Goal: Information Seeking & Learning: Learn about a topic

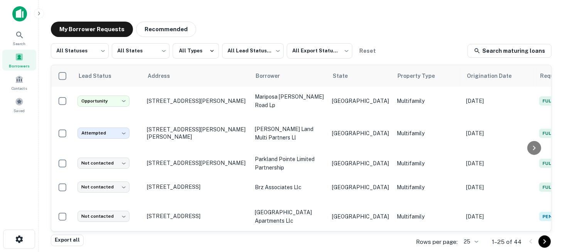
scroll to position [116, 0]
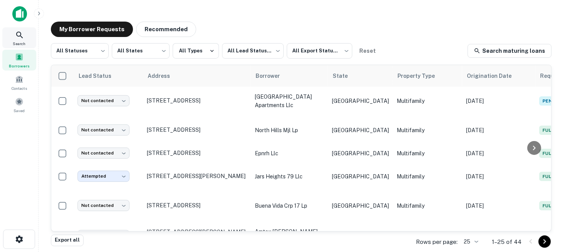
click at [20, 35] on icon at bounding box center [19, 35] width 7 height 7
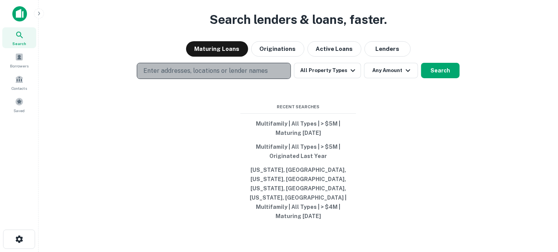
click at [246, 76] on p "Enter addresses, locations or lender names" at bounding box center [205, 70] width 125 height 9
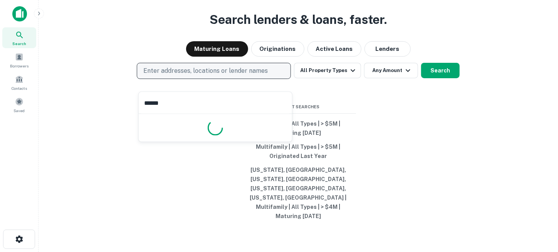
type input "*******"
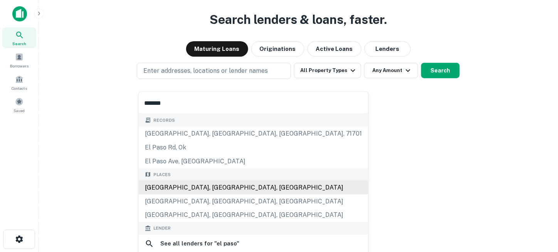
click at [175, 186] on div "El Paso, TX, USA" at bounding box center [254, 188] width 230 height 14
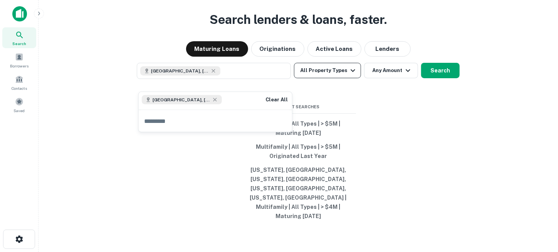
click at [355, 75] on icon "button" at bounding box center [353, 70] width 9 height 9
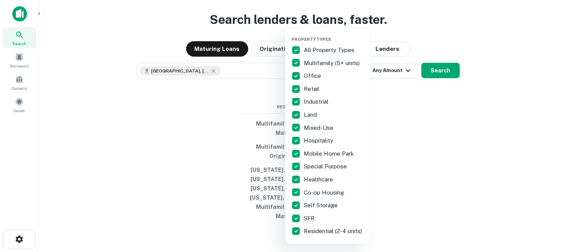
click at [315, 51] on p "All Property Types" at bounding box center [330, 50] width 52 height 9
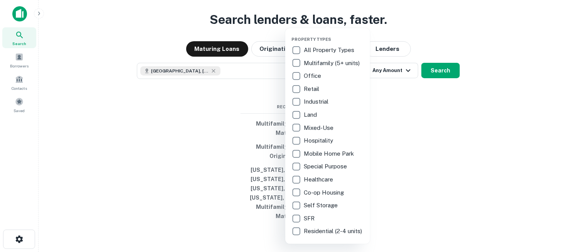
click at [313, 62] on p "Multifamily (5+ units)" at bounding box center [332, 63] width 57 height 9
click at [397, 98] on div at bounding box center [282, 126] width 564 height 252
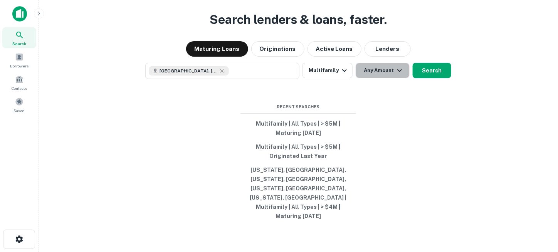
click at [395, 75] on icon "button" at bounding box center [399, 70] width 9 height 9
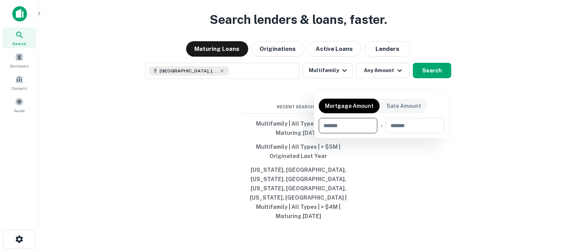
click at [359, 123] on input "number" at bounding box center [345, 125] width 53 height 15
type input "*"
type input "*******"
click at [402, 174] on div at bounding box center [282, 126] width 564 height 252
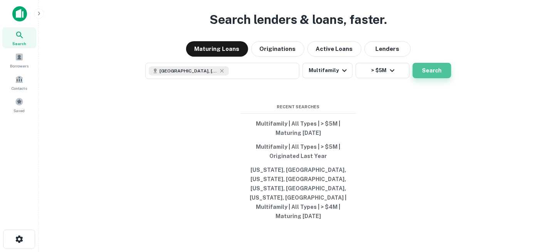
click at [420, 78] on button "Search" at bounding box center [432, 70] width 39 height 15
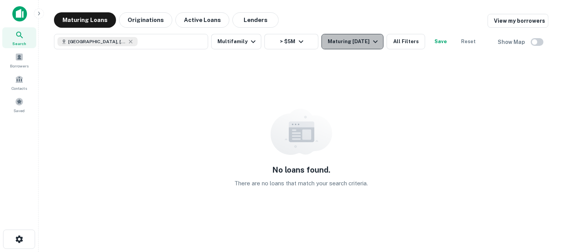
click at [375, 43] on icon "button" at bounding box center [375, 41] width 9 height 9
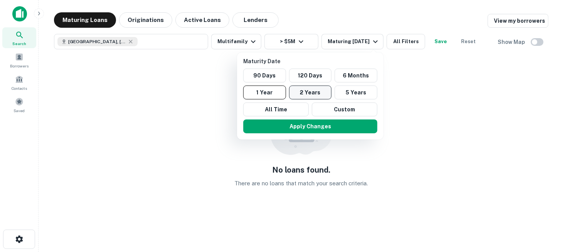
click at [309, 91] on button "2 Years" at bounding box center [310, 93] width 43 height 14
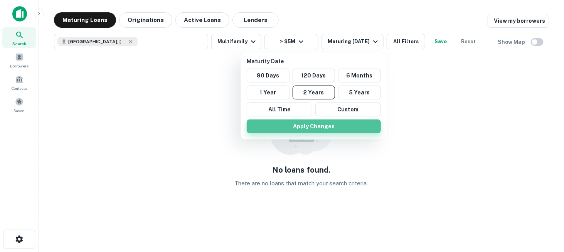
click at [306, 123] on button "Apply Changes" at bounding box center [314, 127] width 134 height 14
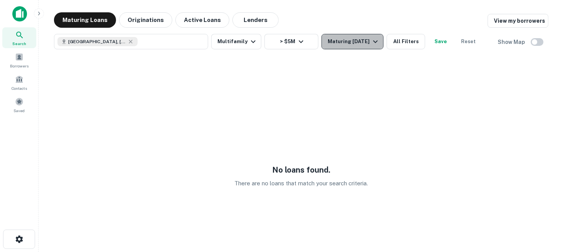
click at [349, 40] on div "Maturing [DATE]" at bounding box center [354, 41] width 52 height 9
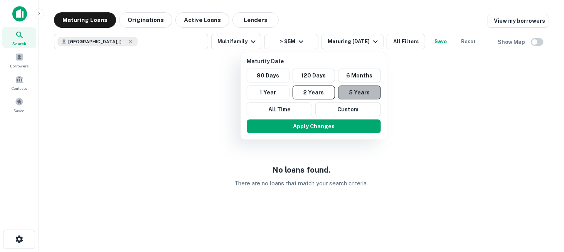
click at [353, 94] on button "5 Years" at bounding box center [359, 93] width 43 height 14
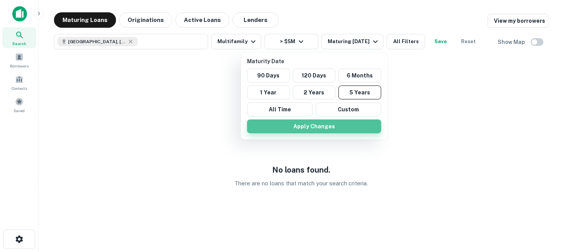
click at [344, 122] on button "Apply Changes" at bounding box center [314, 127] width 134 height 14
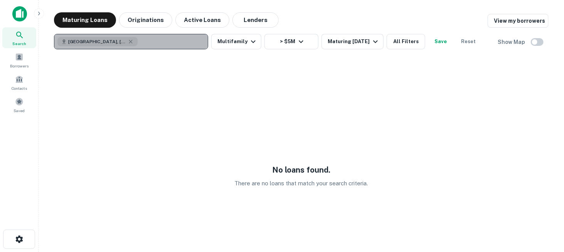
click at [147, 40] on button "El Paso, TX, USA" at bounding box center [131, 41] width 154 height 15
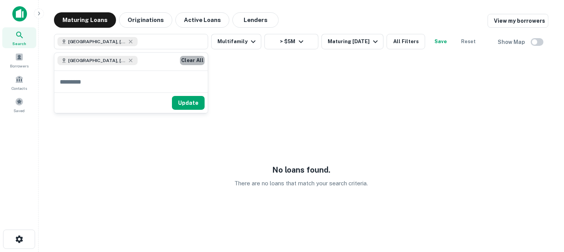
click at [185, 61] on button "Clear All" at bounding box center [192, 60] width 25 height 9
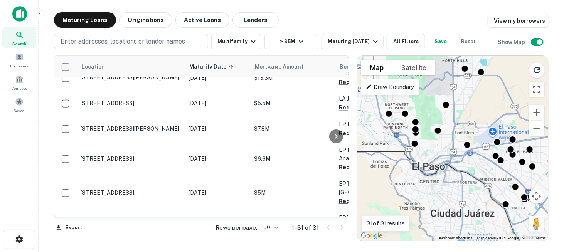
scroll to position [795, 0]
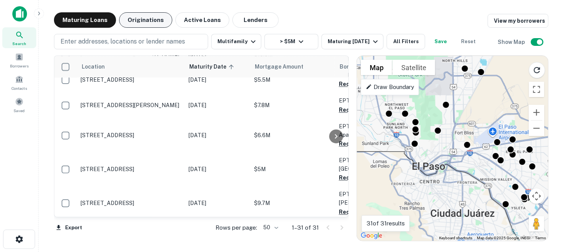
click at [148, 19] on button "Originations" at bounding box center [145, 19] width 53 height 15
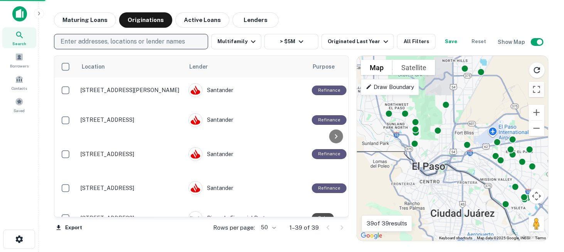
scroll to position [113, 0]
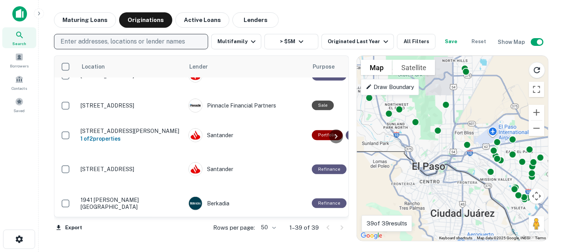
click at [140, 41] on p "Enter addresses, locations or lender names" at bounding box center [123, 41] width 125 height 9
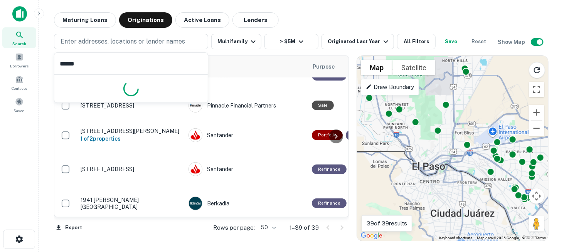
type input "*******"
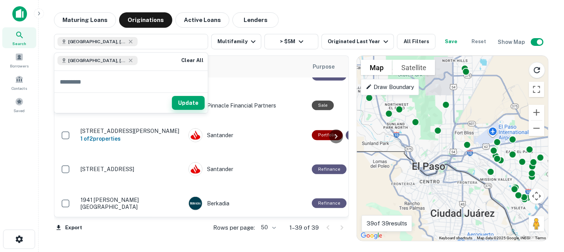
click at [189, 106] on button "Update" at bounding box center [188, 103] width 33 height 14
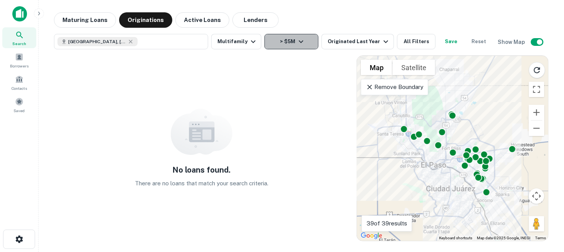
click at [303, 44] on icon "button" at bounding box center [301, 41] width 9 height 9
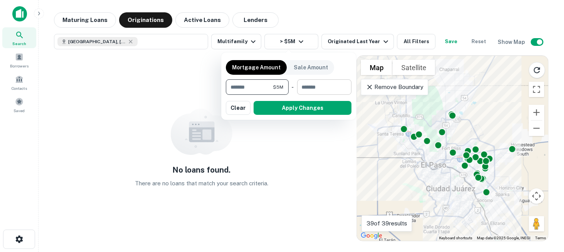
click at [300, 89] on input "number" at bounding box center [321, 86] width 49 height 15
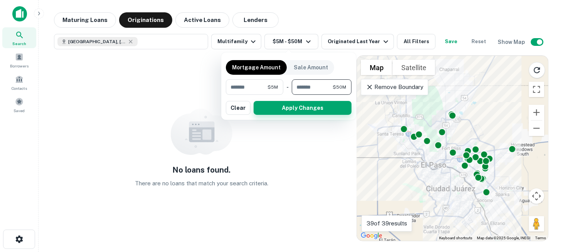
type input "********"
click at [321, 108] on button "Apply Changes" at bounding box center [303, 108] width 98 height 14
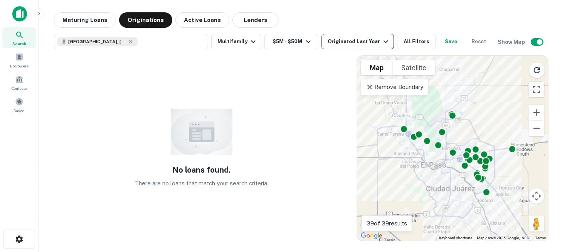
click at [362, 40] on div "Originated Last Year" at bounding box center [359, 41] width 63 height 9
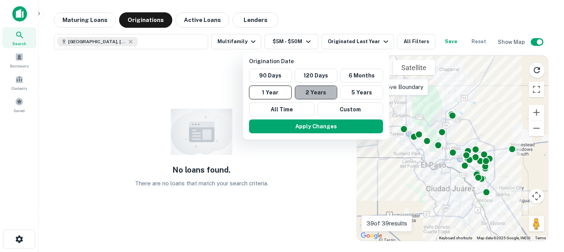
click at [313, 94] on button "2 Years" at bounding box center [316, 93] width 43 height 14
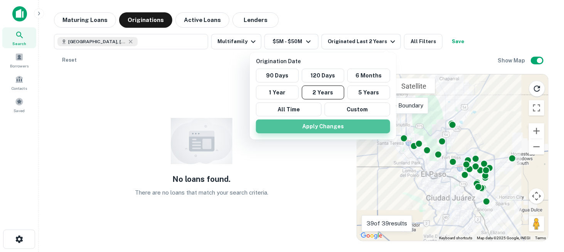
click at [317, 126] on button "Apply Changes" at bounding box center [323, 127] width 134 height 14
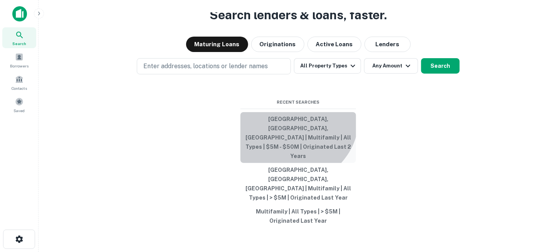
click at [290, 140] on button "El Paso, TX, USA | Multifamily | All Types | $5M - $50M | Originated Last 2 Yea…" at bounding box center [299, 137] width 116 height 51
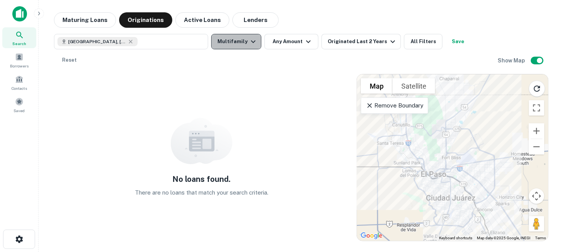
click at [255, 45] on icon "button" at bounding box center [253, 41] width 9 height 9
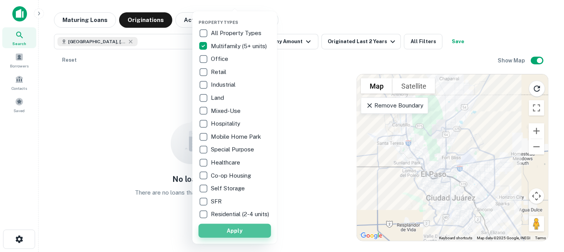
click at [243, 234] on button "Apply" at bounding box center [235, 231] width 72 height 14
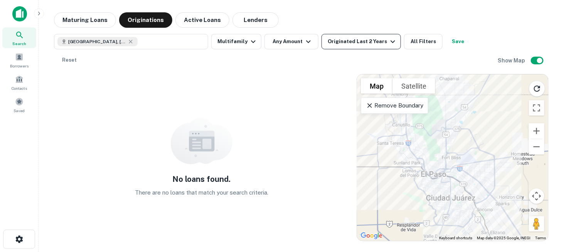
click at [388, 41] on icon "button" at bounding box center [392, 41] width 9 height 9
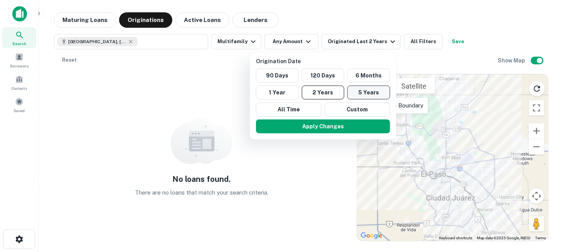
click at [369, 89] on button "5 Years" at bounding box center [368, 93] width 43 height 14
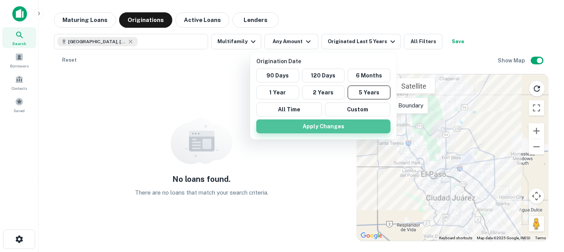
click at [339, 124] on button "Apply Changes" at bounding box center [323, 127] width 134 height 14
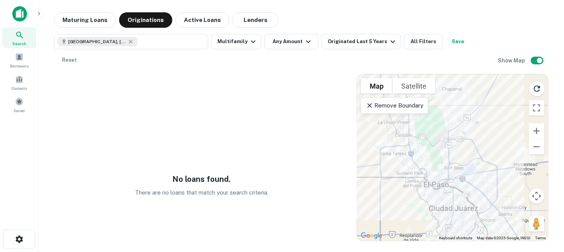
drag, startPoint x: 413, startPoint y: 173, endPoint x: 415, endPoint y: 185, distance: 11.9
click at [415, 185] on div at bounding box center [452, 157] width 191 height 167
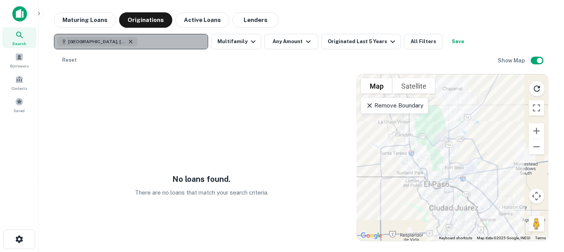
click at [128, 40] on icon "button" at bounding box center [131, 42] width 6 height 6
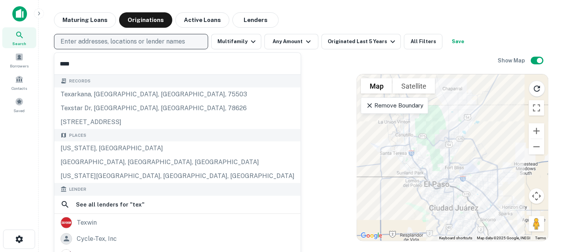
type input "*****"
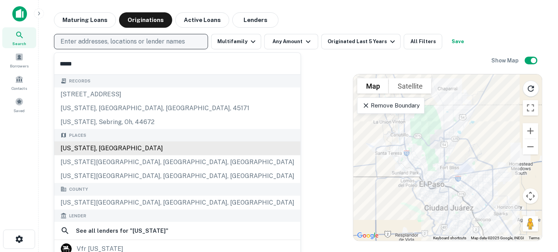
click at [94, 146] on div "Texas, USA" at bounding box center [177, 149] width 246 height 14
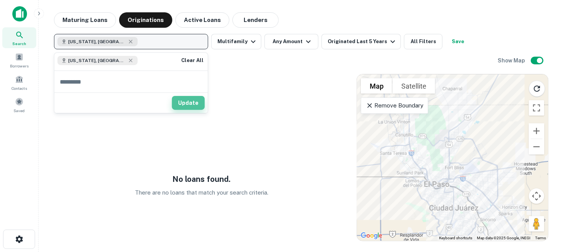
click at [195, 103] on button "Update" at bounding box center [188, 103] width 33 height 14
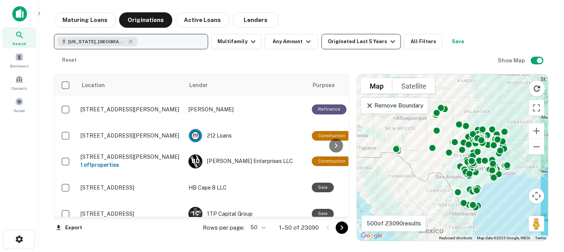
click at [344, 44] on div "Originated Last 5 Years" at bounding box center [363, 41] width 70 height 9
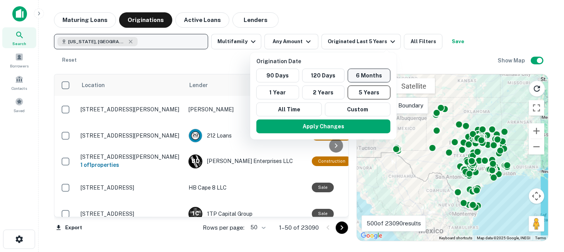
click at [359, 74] on button "6 Months" at bounding box center [369, 76] width 43 height 14
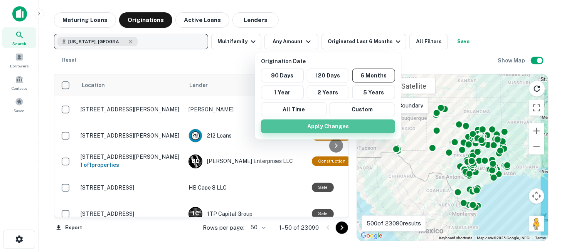
click at [347, 122] on button "Apply Changes" at bounding box center [328, 127] width 134 height 14
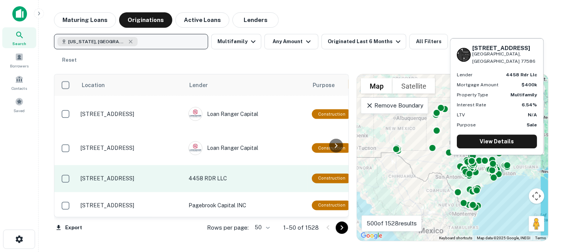
scroll to position [578, 0]
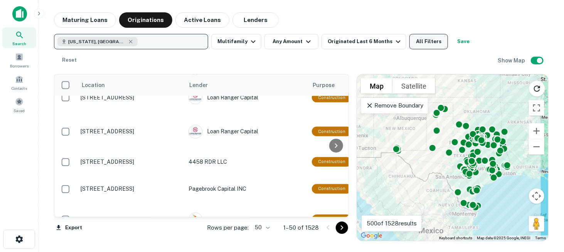
click at [415, 41] on button "All Filters" at bounding box center [429, 41] width 39 height 15
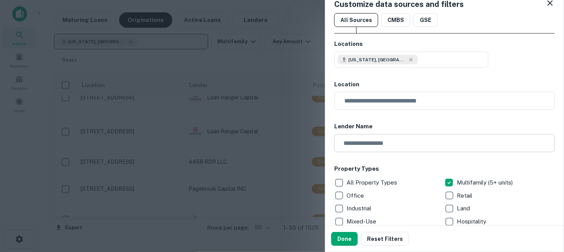
scroll to position [0, 0]
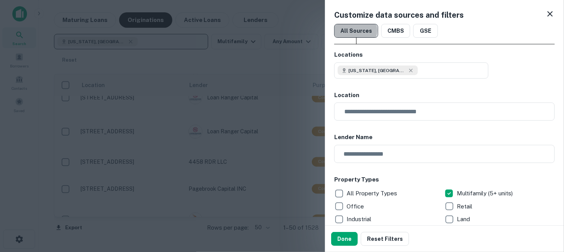
click at [355, 30] on button "All Sources" at bounding box center [356, 31] width 44 height 14
click at [397, 33] on button "CMBS" at bounding box center [395, 31] width 29 height 14
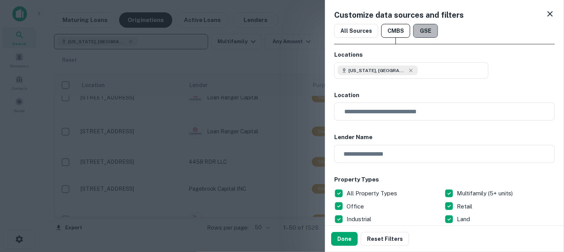
click at [430, 30] on button "GSE" at bounding box center [425, 31] width 25 height 14
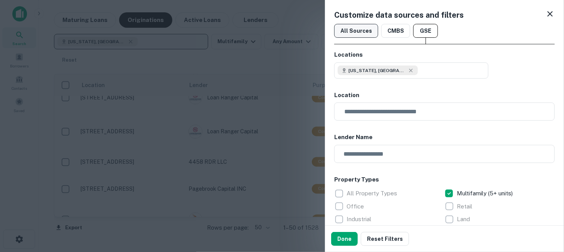
click at [363, 33] on button "All Sources" at bounding box center [356, 31] width 44 height 14
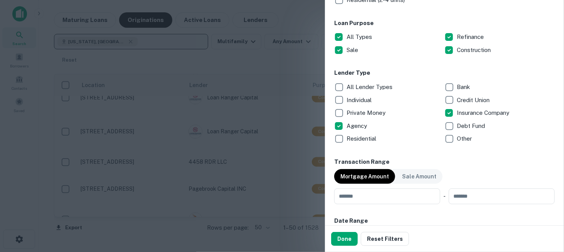
scroll to position [309, 0]
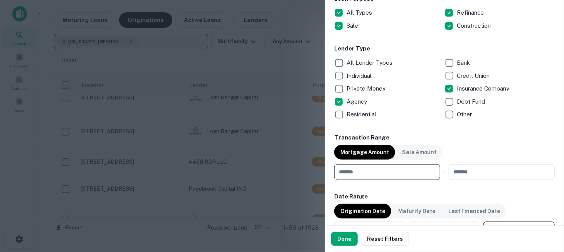
click at [369, 165] on input "number" at bounding box center [384, 171] width 101 height 15
type input "*"
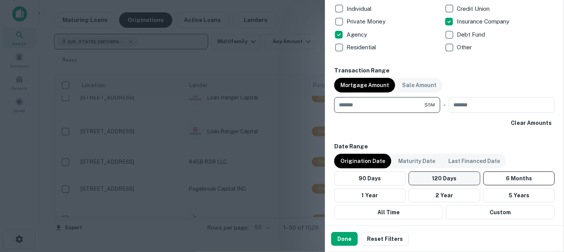
scroll to position [386, 0]
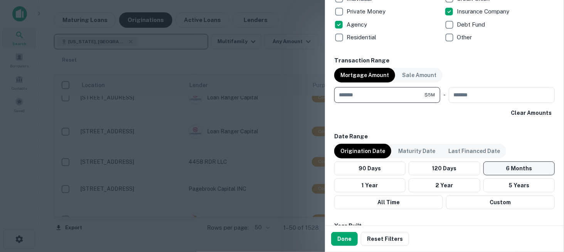
type input "*******"
click at [497, 165] on button "6 Months" at bounding box center [519, 169] width 71 height 14
click at [346, 241] on button "Done" at bounding box center [344, 239] width 27 height 14
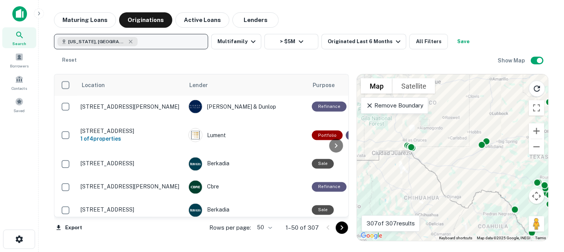
drag, startPoint x: 423, startPoint y: 166, endPoint x: 427, endPoint y: 208, distance: 41.8
click at [427, 208] on div "To activate drag with keyboard, press Alt + Enter. Once in keyboard drag state,…" at bounding box center [452, 157] width 191 height 167
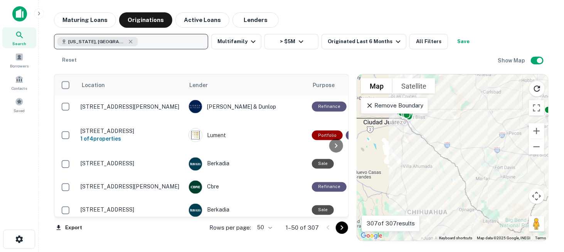
drag, startPoint x: 440, startPoint y: 169, endPoint x: 461, endPoint y: 202, distance: 39.8
click at [461, 202] on div "To activate drag with keyboard, press Alt + Enter. Once in keyboard drag state,…" at bounding box center [452, 157] width 191 height 167
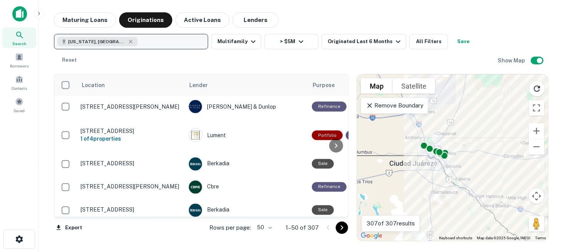
drag, startPoint x: 436, startPoint y: 156, endPoint x: 473, endPoint y: 192, distance: 52.1
click at [473, 192] on div "To activate drag with keyboard, press Alt + Enter. Once in keyboard drag state,…" at bounding box center [452, 157] width 191 height 167
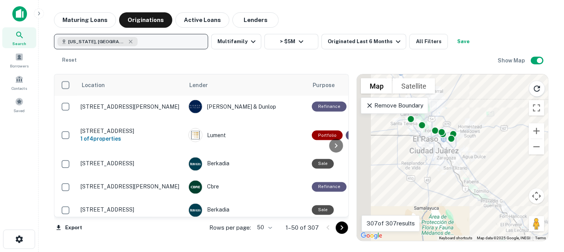
drag, startPoint x: 487, startPoint y: 202, endPoint x: 491, endPoint y: 205, distance: 4.9
click at [491, 205] on div "To activate drag with keyboard, press Alt + Enter. Once in keyboard drag state,…" at bounding box center [452, 157] width 191 height 167
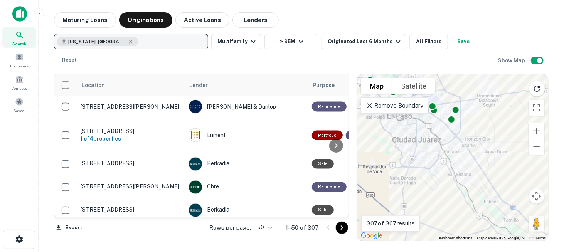
drag, startPoint x: 458, startPoint y: 165, endPoint x: 479, endPoint y: 199, distance: 39.7
click at [479, 199] on div "To activate drag with keyboard, press Alt + Enter. Once in keyboard drag state,…" at bounding box center [452, 157] width 191 height 167
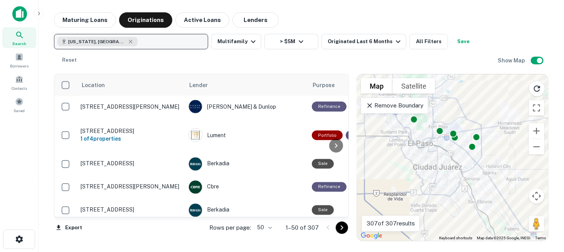
click at [15, 38] on icon at bounding box center [19, 34] width 9 height 9
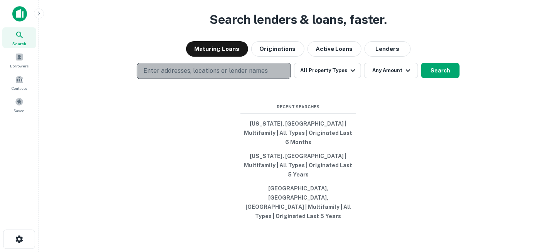
click at [189, 76] on p "Enter addresses, locations or lender names" at bounding box center [205, 70] width 125 height 9
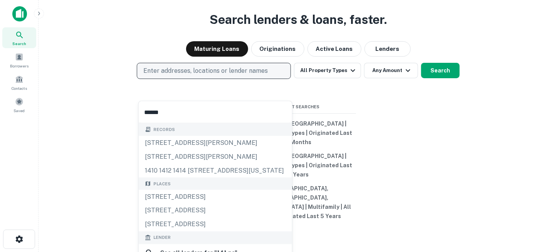
type input "*******"
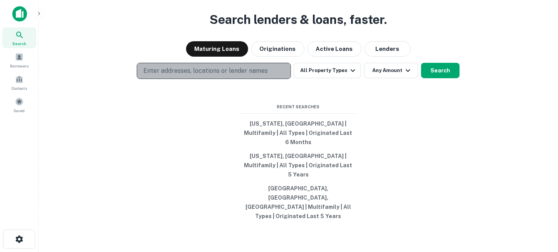
click at [234, 76] on p "Enter addresses, locations or lender names" at bounding box center [205, 70] width 125 height 9
click at [214, 76] on p "Enter addresses, locations or lender names" at bounding box center [205, 70] width 125 height 9
click at [241, 76] on p "Enter addresses, locations or lender names" at bounding box center [205, 70] width 125 height 9
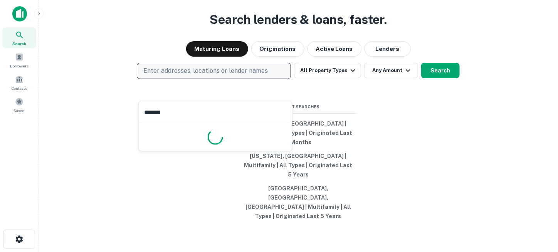
type input "********"
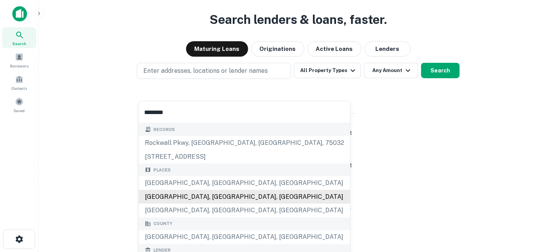
click at [178, 196] on div "[GEOGRAPHIC_DATA], [GEOGRAPHIC_DATA], [GEOGRAPHIC_DATA]" at bounding box center [245, 197] width 212 height 14
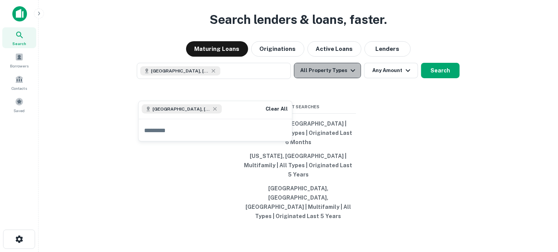
click at [330, 78] on button "All Property Types" at bounding box center [327, 70] width 67 height 15
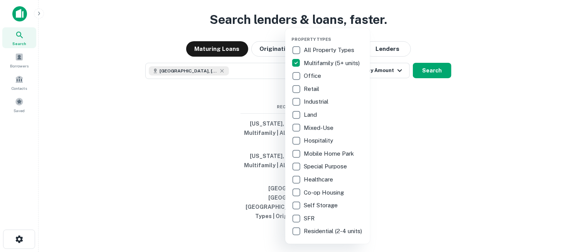
click at [429, 122] on div at bounding box center [282, 126] width 564 height 252
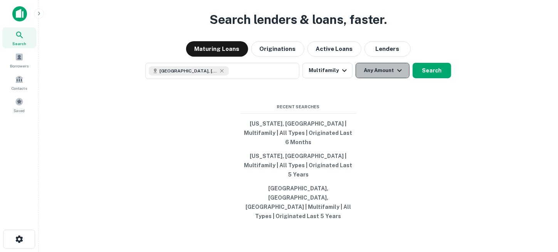
click at [383, 78] on button "Any Amount" at bounding box center [383, 70] width 54 height 15
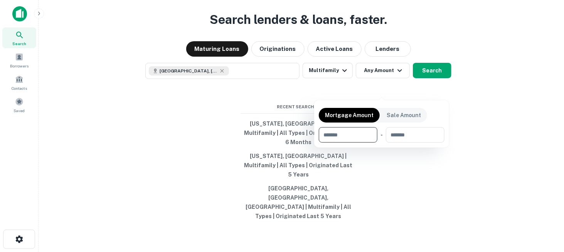
click at [355, 133] on input "number" at bounding box center [345, 134] width 53 height 15
type input "*******"
click at [445, 162] on div at bounding box center [282, 126] width 564 height 252
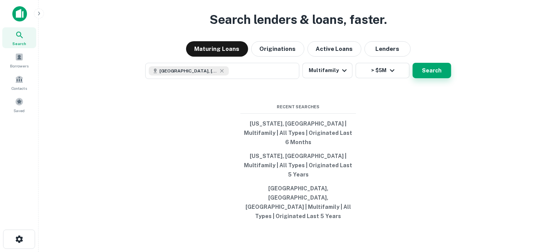
click at [435, 78] on button "Search" at bounding box center [432, 70] width 39 height 15
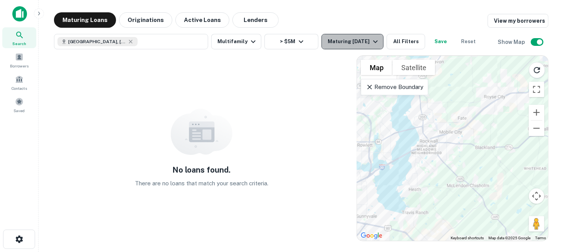
click at [371, 42] on icon "button" at bounding box center [375, 41] width 9 height 9
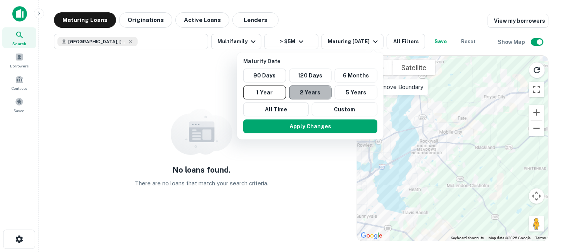
click at [317, 94] on button "2 Years" at bounding box center [310, 93] width 43 height 14
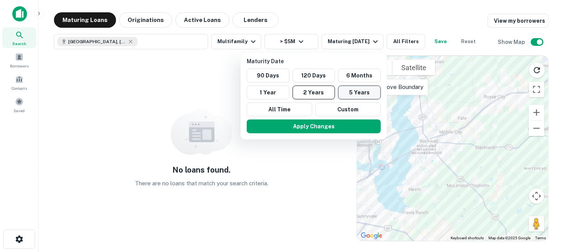
click at [355, 92] on button "5 Years" at bounding box center [359, 93] width 43 height 14
click at [315, 91] on button "2 Years" at bounding box center [314, 93] width 43 height 14
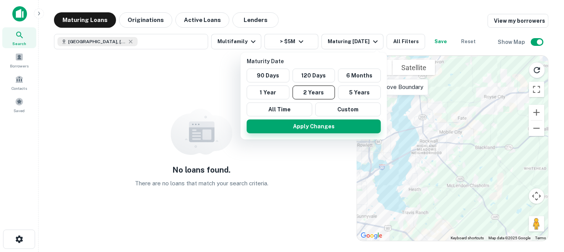
click at [319, 127] on button "Apply Changes" at bounding box center [314, 127] width 134 height 14
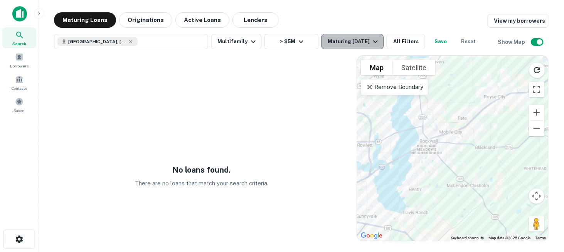
click at [373, 40] on icon "button" at bounding box center [375, 41] width 9 height 9
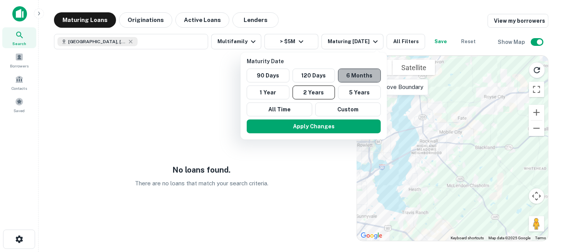
click at [363, 78] on button "6 Months" at bounding box center [359, 76] width 43 height 14
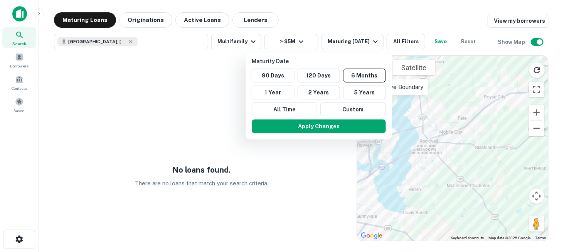
click at [130, 42] on div at bounding box center [282, 126] width 564 height 252
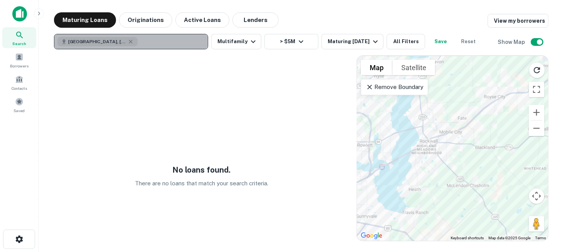
click at [158, 40] on button "Rockwall County, TX, USA" at bounding box center [131, 41] width 154 height 15
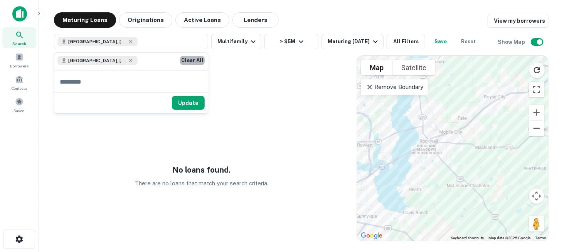
click at [185, 59] on button "Clear All" at bounding box center [192, 60] width 25 height 9
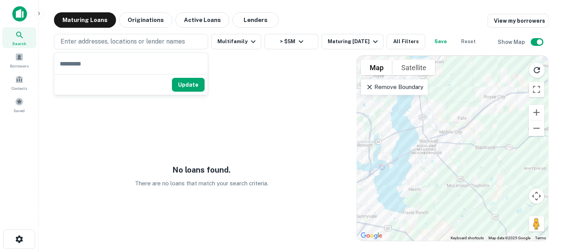
click at [94, 71] on input "text" at bounding box center [130, 64] width 153 height 22
type input "*******"
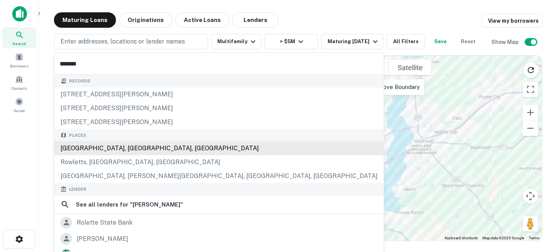
click at [101, 149] on div "Rowlett, TX, USA" at bounding box center [219, 149] width 330 height 14
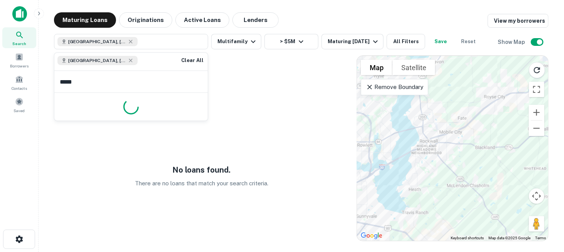
type input "******"
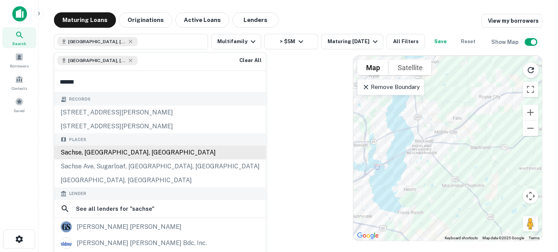
click at [115, 150] on div "Sachse, TX, USA" at bounding box center [160, 153] width 212 height 14
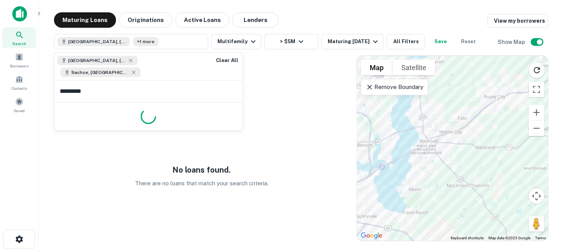
type input "**********"
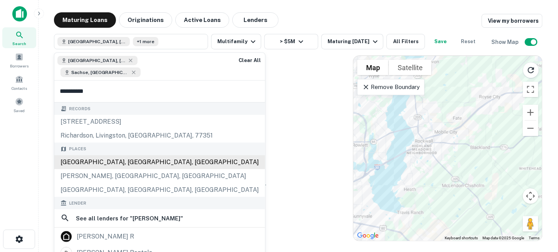
click at [106, 155] on div "Richardson, TX, USA" at bounding box center [159, 162] width 211 height 14
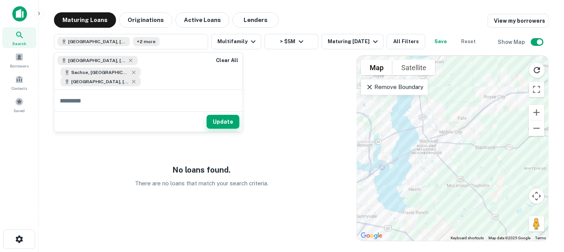
click at [223, 115] on button "Update" at bounding box center [223, 122] width 33 height 14
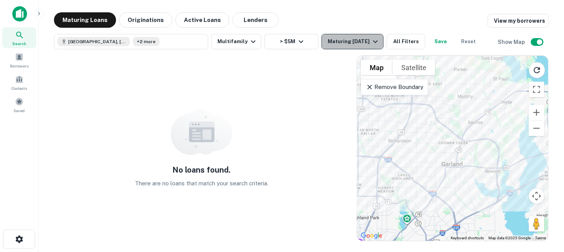
click at [380, 46] on icon "button" at bounding box center [375, 41] width 9 height 9
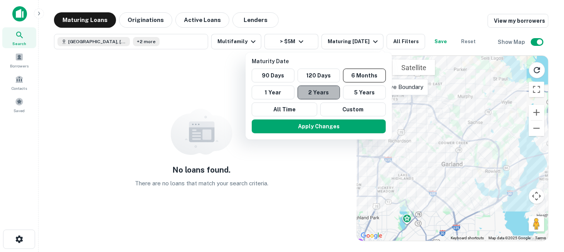
click at [329, 96] on button "2 Years" at bounding box center [319, 93] width 43 height 14
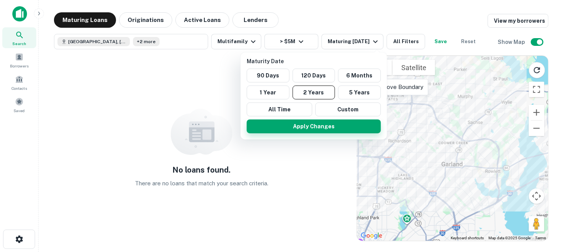
click at [318, 124] on button "Apply Changes" at bounding box center [314, 127] width 134 height 14
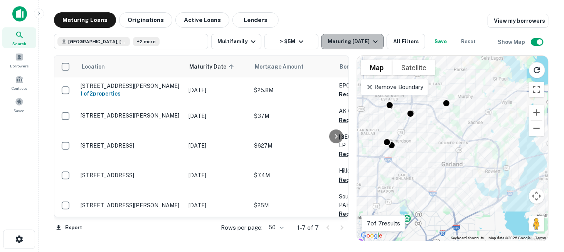
click at [355, 41] on div "Maturing In 2 Years" at bounding box center [354, 41] width 52 height 9
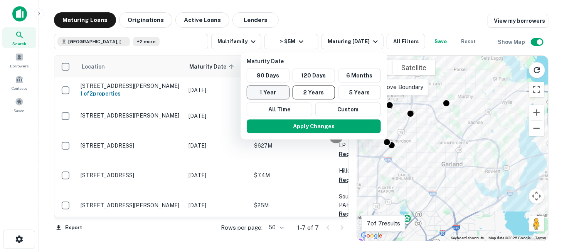
click at [266, 94] on button "1 Year" at bounding box center [268, 93] width 43 height 14
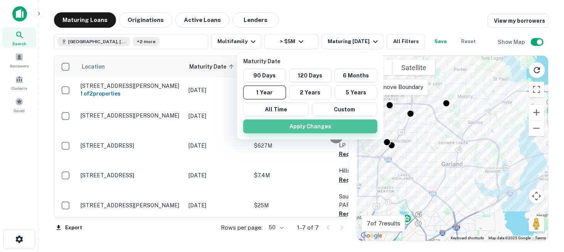
click at [274, 124] on button "Apply Changes" at bounding box center [310, 127] width 134 height 14
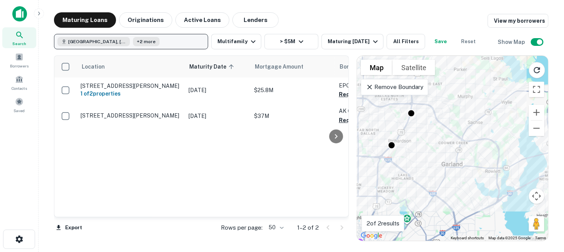
click at [168, 39] on button "Rowlett, TX, USA +2 more" at bounding box center [131, 41] width 154 height 15
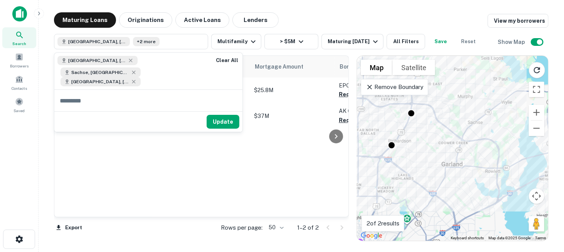
click at [372, 87] on icon at bounding box center [370, 87] width 8 height 8
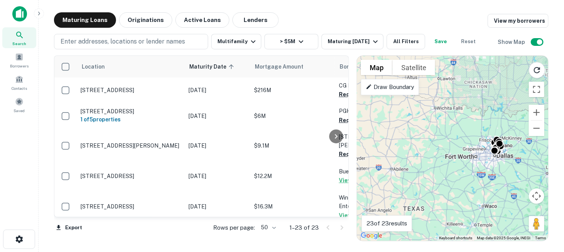
drag, startPoint x: 443, startPoint y: 177, endPoint x: 481, endPoint y: 176, distance: 37.8
click at [481, 176] on div "To activate drag with keyboard, press Alt + Enter. Once in keyboard drag state,…" at bounding box center [452, 148] width 191 height 185
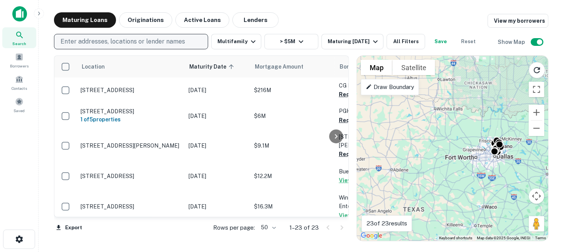
click at [107, 44] on p "Enter addresses, locations or lender names" at bounding box center [123, 41] width 125 height 9
type input "********"
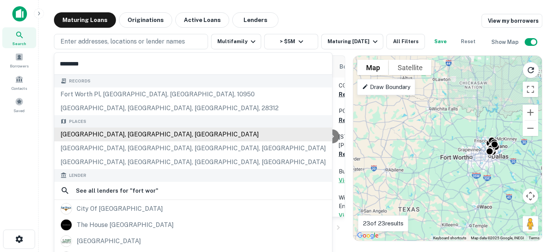
click at [103, 133] on div "Fort Worth, TX, USA" at bounding box center [193, 135] width 278 height 14
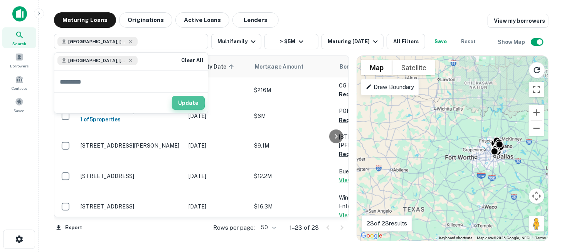
click at [183, 103] on button "Update" at bounding box center [188, 103] width 33 height 14
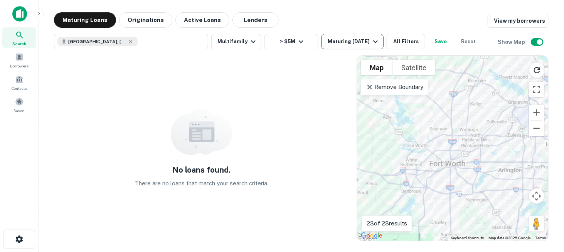
click at [342, 45] on div "Maturing In 1 Year" at bounding box center [354, 41] width 52 height 9
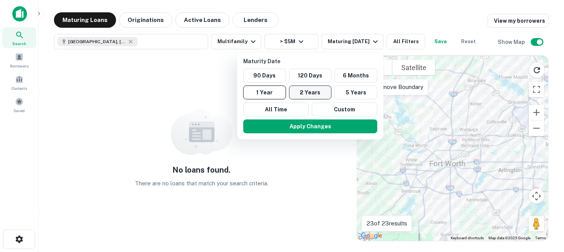
click at [312, 88] on button "2 Years" at bounding box center [310, 93] width 43 height 14
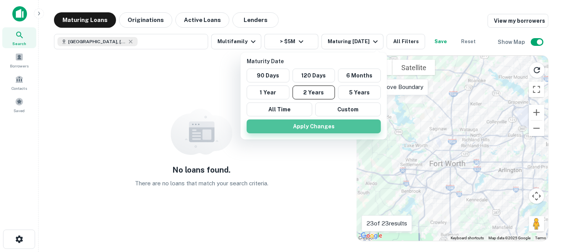
click at [306, 127] on button "Apply Changes" at bounding box center [314, 127] width 134 height 14
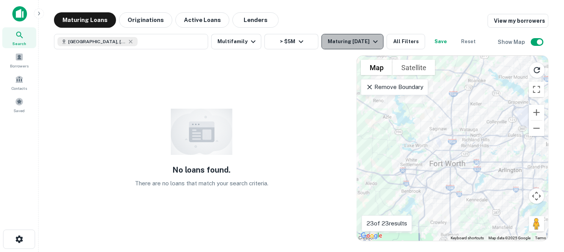
click at [376, 47] on button "Maturing In 2 Years" at bounding box center [353, 41] width 62 height 15
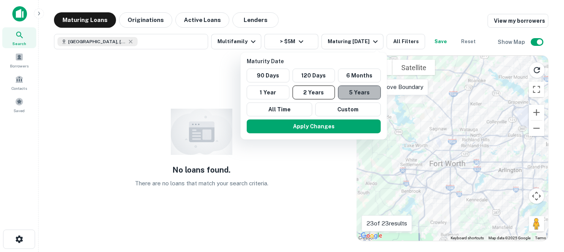
click at [371, 94] on button "5 Years" at bounding box center [359, 93] width 43 height 14
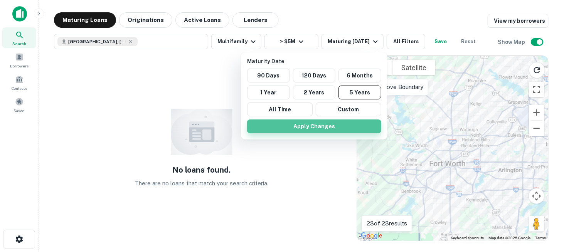
click at [365, 120] on button "Apply Changes" at bounding box center [314, 127] width 134 height 14
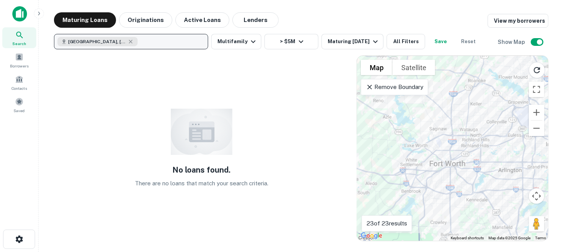
click at [178, 46] on button "Fort Worth, TX, USA" at bounding box center [131, 41] width 154 height 15
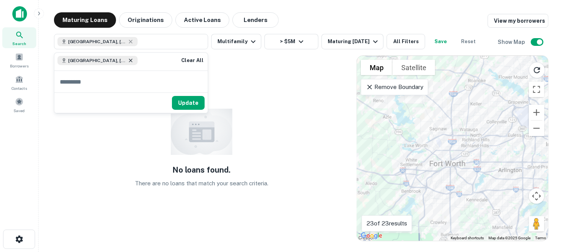
click at [128, 60] on icon at bounding box center [131, 60] width 6 height 6
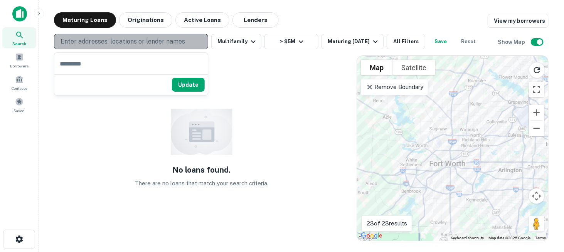
click at [119, 42] on p "Enter addresses, locations or lender names" at bounding box center [123, 41] width 125 height 9
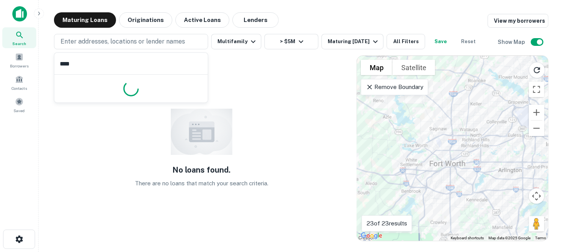
type input "*****"
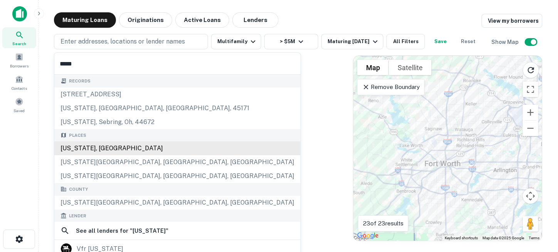
click at [96, 150] on div "Texas, USA" at bounding box center [177, 149] width 246 height 14
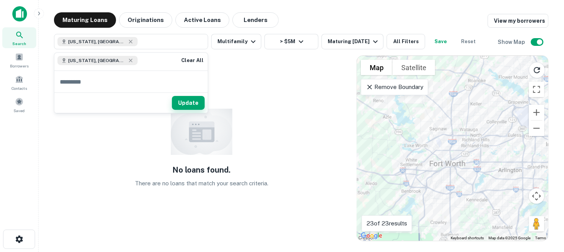
click at [179, 103] on button "Update" at bounding box center [188, 103] width 33 height 14
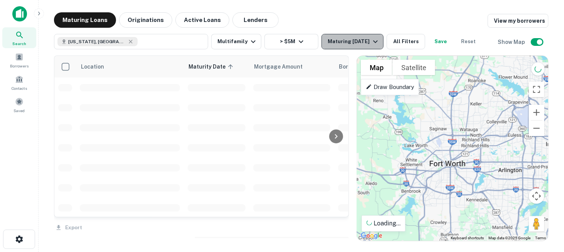
click at [376, 41] on icon "button" at bounding box center [375, 41] width 5 height 3
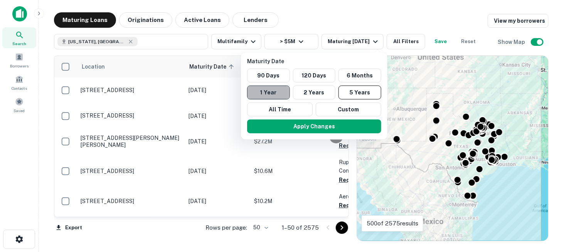
click at [268, 93] on button "1 Year" at bounding box center [268, 93] width 43 height 14
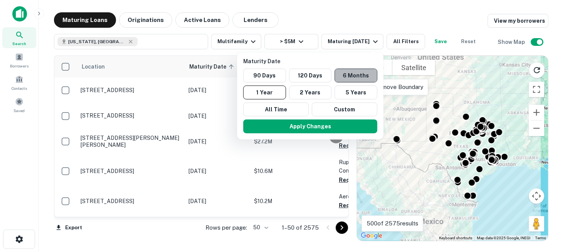
click at [345, 74] on button "6 Months" at bounding box center [356, 76] width 43 height 14
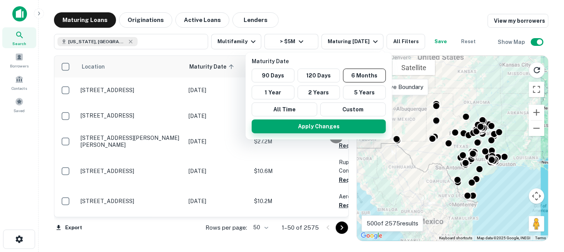
click at [306, 121] on button "Apply Changes" at bounding box center [319, 127] width 134 height 14
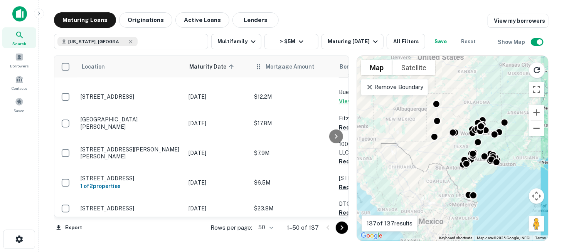
scroll to position [1123, 0]
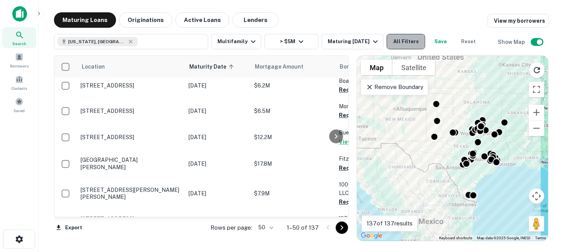
click at [420, 42] on button "All Filters" at bounding box center [406, 41] width 39 height 15
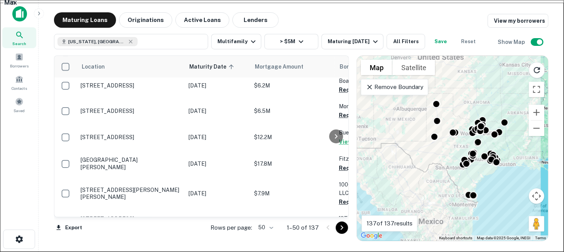
scroll to position [386, 0]
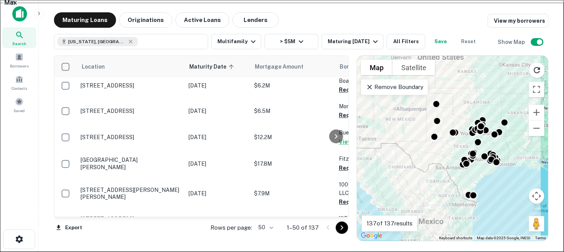
scroll to position [615, 0]
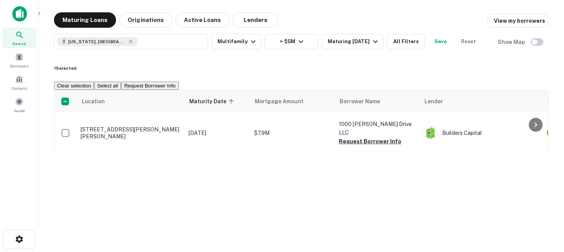
scroll to position [1209, 0]
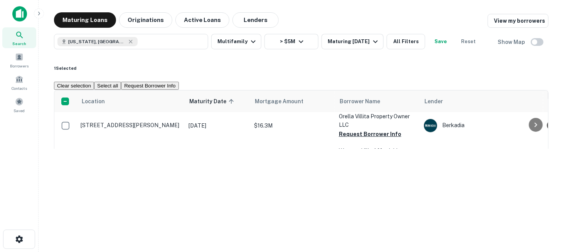
click at [179, 82] on button "Request Borrower Info" at bounding box center [149, 86] width 57 height 8
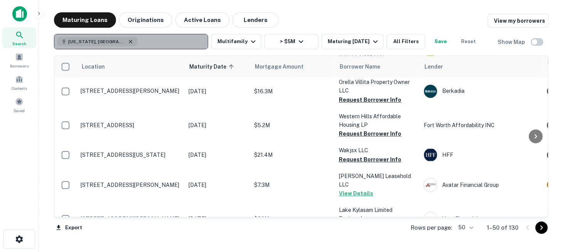
click at [129, 43] on icon "button" at bounding box center [130, 41] width 3 height 3
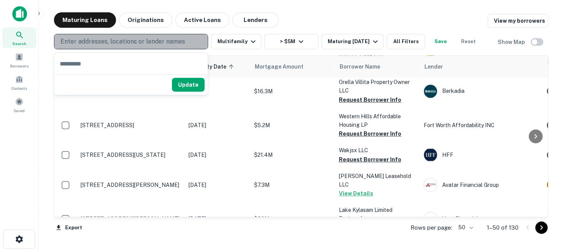
click at [104, 42] on p "Enter addresses, locations or lender names" at bounding box center [123, 41] width 125 height 9
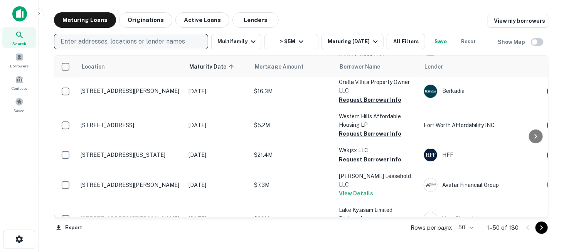
click at [105, 44] on p "Enter addresses, locations or lender names" at bounding box center [123, 41] width 125 height 9
type input "*******"
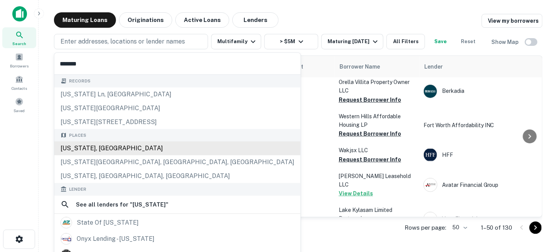
click at [95, 148] on div "Arizona, USA" at bounding box center [177, 149] width 246 height 14
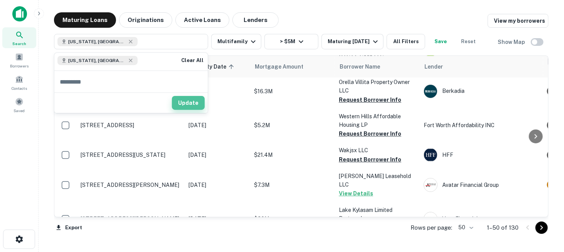
click at [196, 100] on button "Update" at bounding box center [188, 103] width 33 height 14
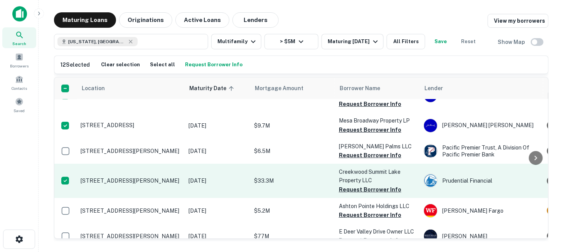
scroll to position [741, 0]
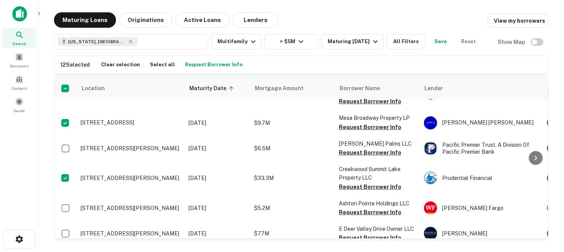
click at [209, 67] on button "Request Borrower Info" at bounding box center [213, 65] width 61 height 12
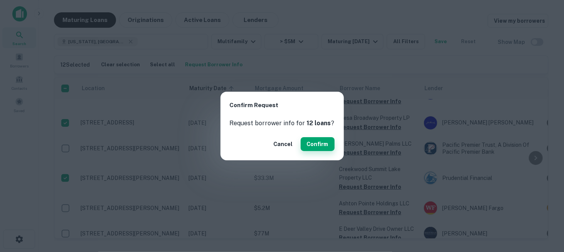
click at [312, 143] on button "Confirm" at bounding box center [318, 144] width 34 height 14
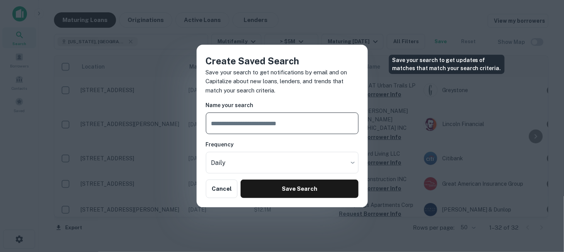
scroll to position [741, 0]
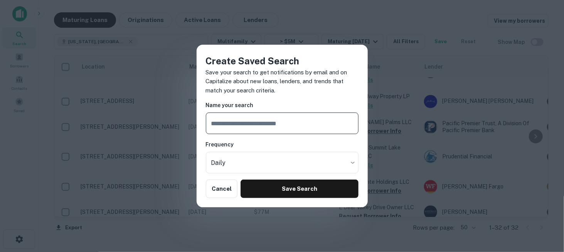
click at [292, 116] on input "text" at bounding box center [282, 124] width 153 height 22
type input "**********"
click at [280, 160] on body "Search Borrowers Contacts Saved Maturing Loans Originations Active Loans Lender…" at bounding box center [282, 126] width 564 height 252
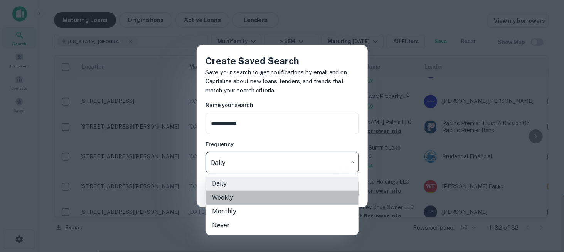
click at [238, 198] on li "Weekly" at bounding box center [282, 198] width 153 height 14
type input "******"
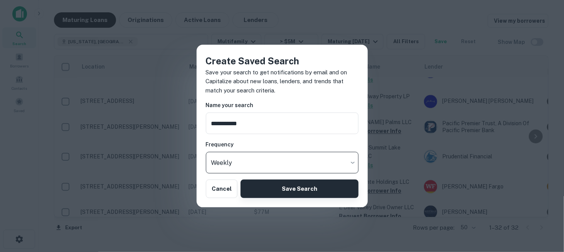
click at [303, 193] on button "Save Search" at bounding box center [300, 189] width 118 height 19
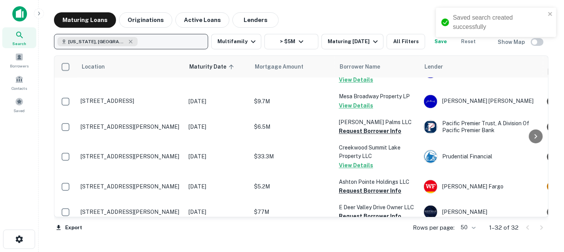
click at [137, 39] on button "[US_STATE], [GEOGRAPHIC_DATA]" at bounding box center [131, 41] width 154 height 15
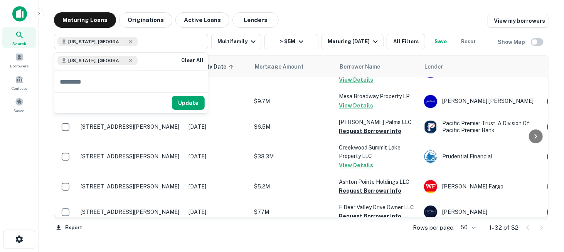
click at [128, 61] on icon at bounding box center [131, 60] width 6 height 6
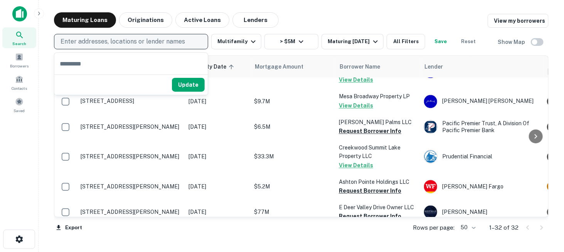
click at [105, 42] on p "Enter addresses, locations or lender names" at bounding box center [123, 41] width 125 height 9
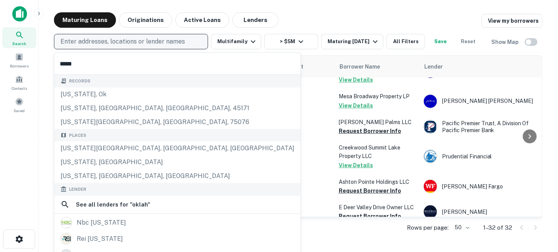
type input "*****"
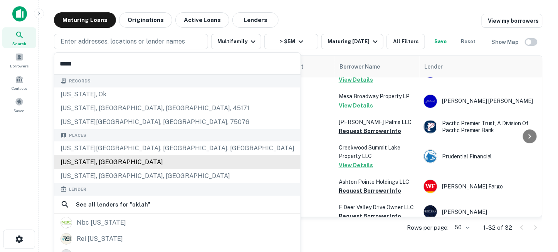
click at [130, 166] on div "[US_STATE], [GEOGRAPHIC_DATA]" at bounding box center [177, 162] width 246 height 14
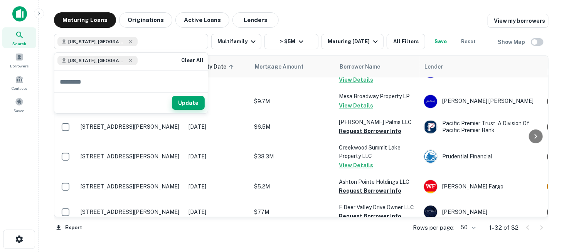
click at [189, 102] on button "Update" at bounding box center [188, 103] width 33 height 14
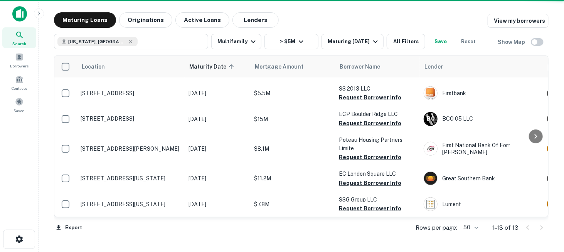
scroll to position [205, 0]
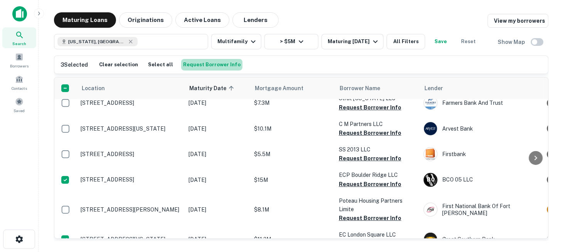
click at [207, 66] on button "Request Borrower Info" at bounding box center [211, 65] width 61 height 12
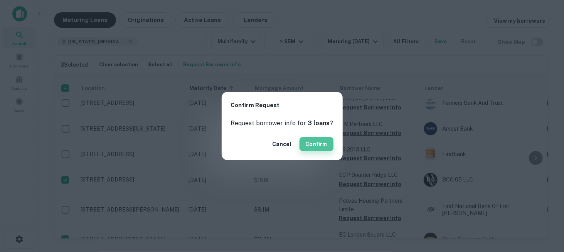
click at [314, 145] on button "Confirm" at bounding box center [317, 144] width 34 height 14
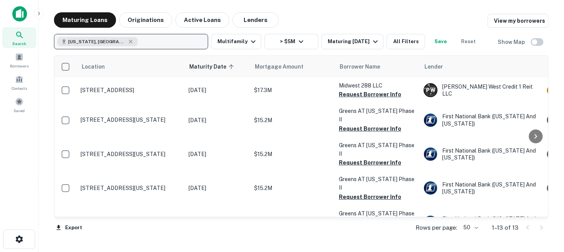
scroll to position [204, 0]
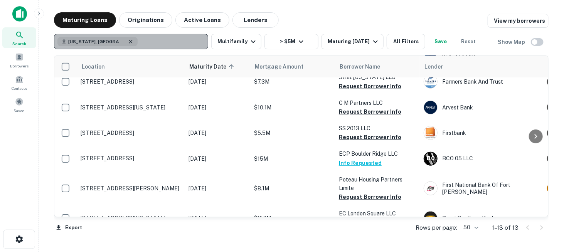
click at [128, 41] on icon "button" at bounding box center [131, 42] width 6 height 6
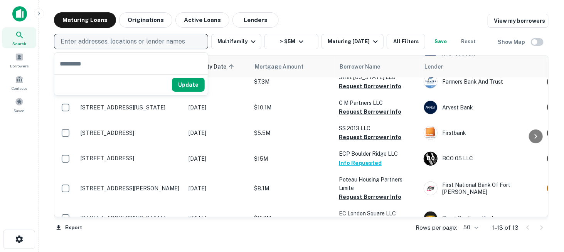
click at [112, 40] on p "Enter addresses, locations or lender names" at bounding box center [123, 41] width 125 height 9
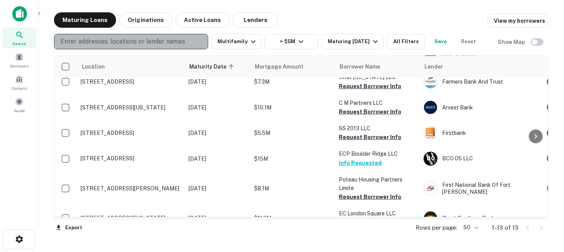
click at [138, 40] on p "Enter addresses, locations or lender names" at bounding box center [123, 41] width 125 height 9
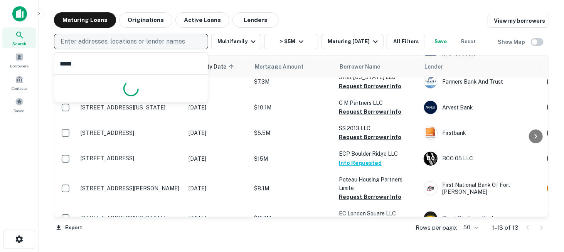
type input "******"
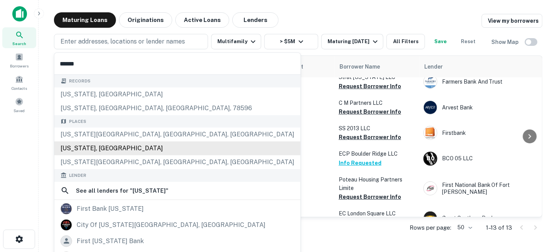
click at [109, 145] on div "[US_STATE], [GEOGRAPHIC_DATA]" at bounding box center [177, 149] width 246 height 14
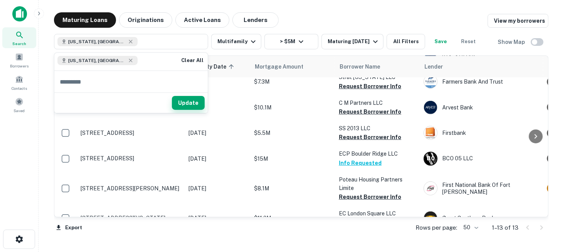
click at [181, 100] on button "Update" at bounding box center [188, 103] width 33 height 14
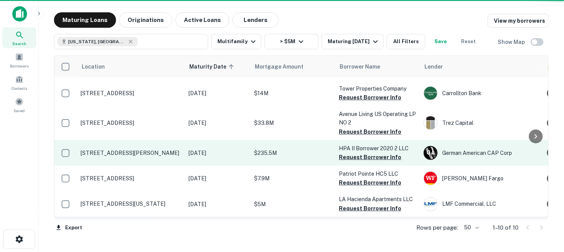
scroll to position [128, 0]
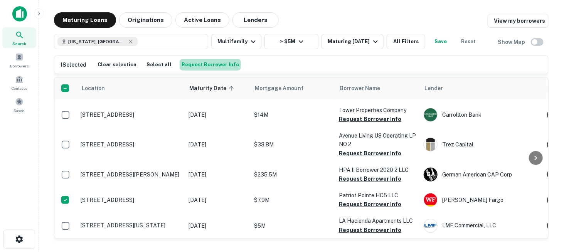
click at [209, 63] on button "Request Borrower Info" at bounding box center [210, 65] width 61 height 12
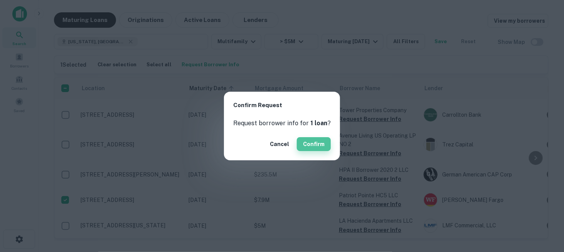
click at [310, 145] on button "Confirm" at bounding box center [314, 144] width 34 height 14
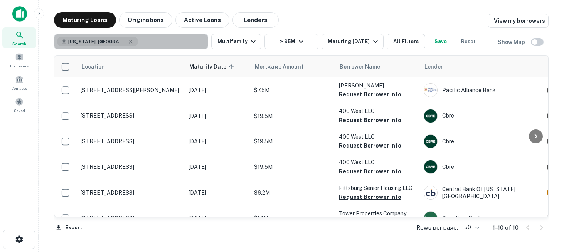
click at [128, 42] on icon "button" at bounding box center [131, 42] width 6 height 6
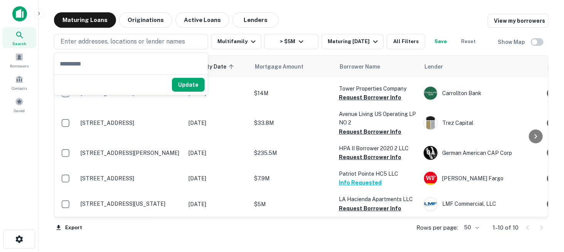
click at [102, 59] on input "text" at bounding box center [130, 64] width 153 height 22
type input "******"
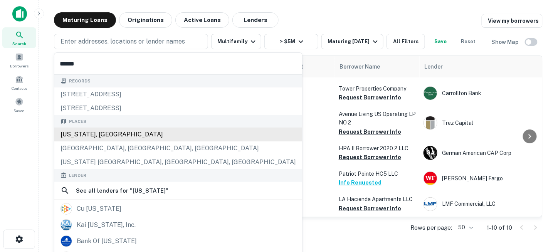
click at [93, 132] on div "[US_STATE], [GEOGRAPHIC_DATA]" at bounding box center [178, 135] width 248 height 14
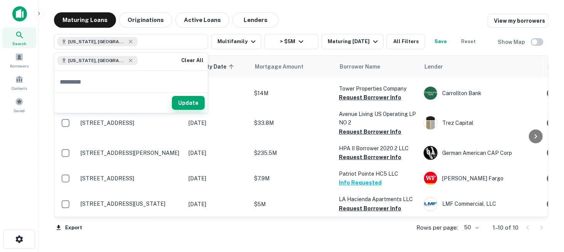
click at [196, 102] on button "Update" at bounding box center [188, 103] width 33 height 14
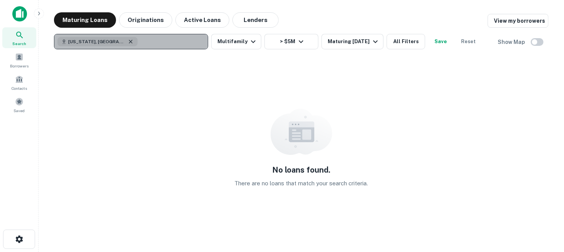
click at [128, 40] on icon "button" at bounding box center [131, 42] width 6 height 6
click at [101, 40] on p "Enter addresses, locations or lender names" at bounding box center [123, 41] width 125 height 9
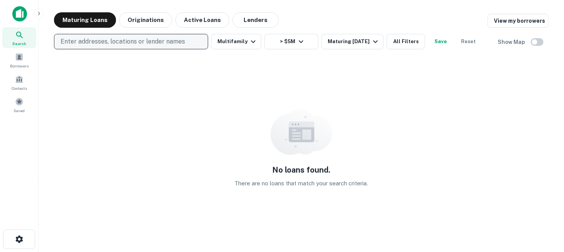
click at [101, 40] on p "Enter addresses, locations or lender names" at bounding box center [123, 41] width 125 height 9
type input "*****"
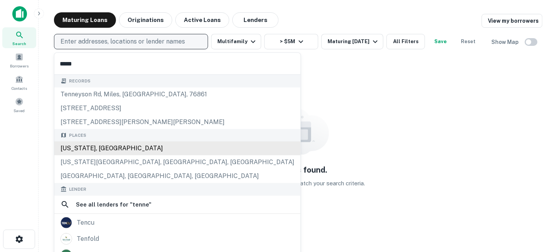
click at [115, 150] on div "[US_STATE], [GEOGRAPHIC_DATA]" at bounding box center [177, 149] width 246 height 14
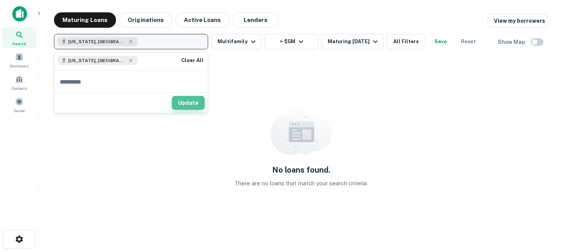
click at [187, 105] on button "Update" at bounding box center [188, 103] width 33 height 14
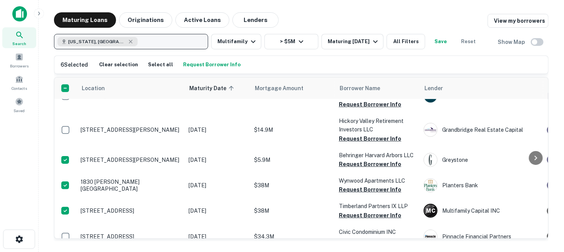
scroll to position [254, 0]
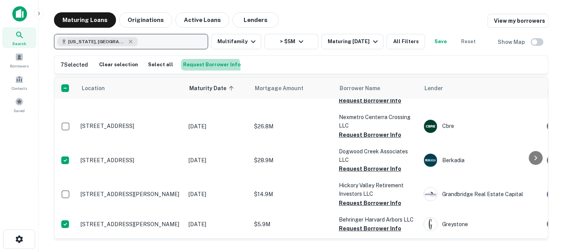
click at [198, 69] on button "Request Borrower Info" at bounding box center [211, 65] width 61 height 12
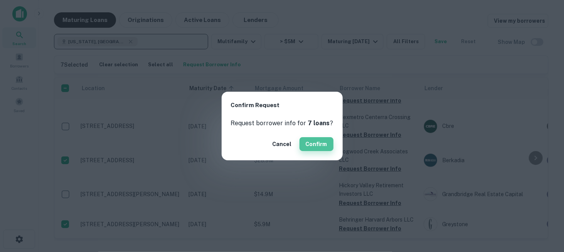
click at [310, 145] on button "Confirm" at bounding box center [317, 144] width 34 height 14
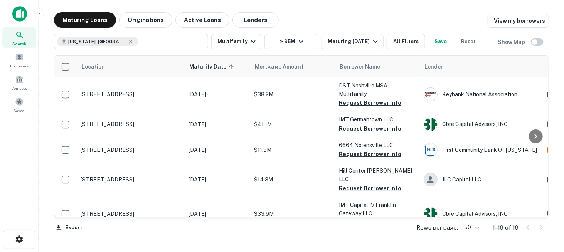
scroll to position [128, 0]
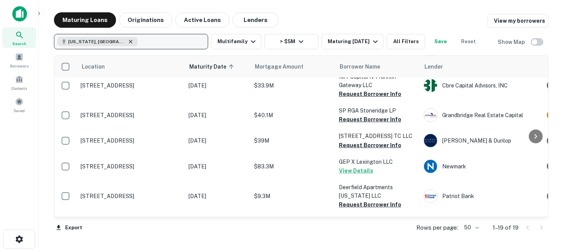
click at [128, 42] on icon "button" at bounding box center [131, 42] width 6 height 6
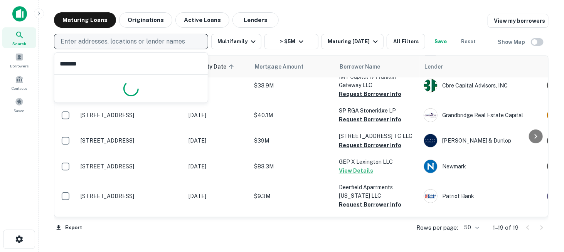
type input "********"
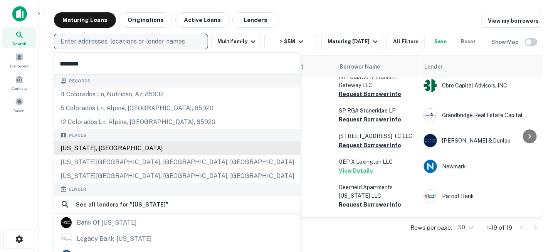
click at [103, 149] on div "Colorado, USA" at bounding box center [177, 149] width 246 height 14
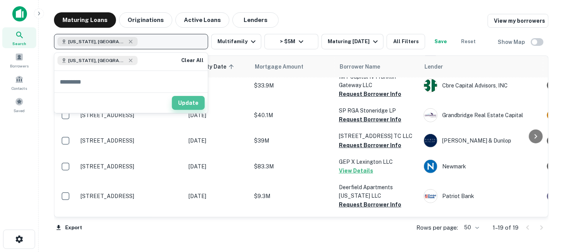
click at [194, 104] on button "Update" at bounding box center [188, 103] width 33 height 14
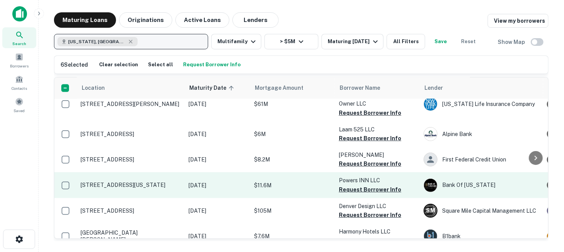
scroll to position [705, 0]
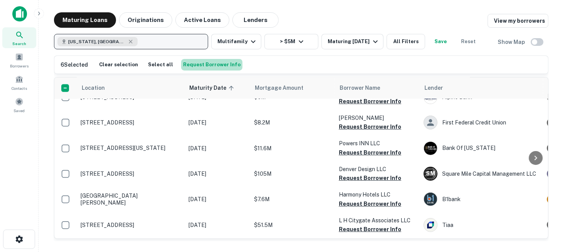
click at [212, 66] on button "Request Borrower Info" at bounding box center [211, 65] width 61 height 12
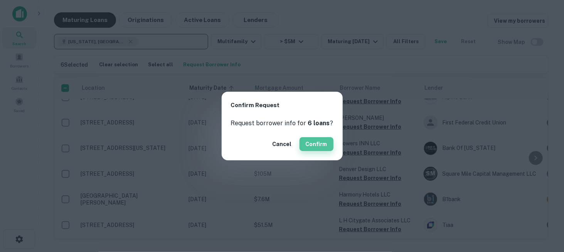
click at [306, 147] on button "Confirm" at bounding box center [317, 144] width 34 height 14
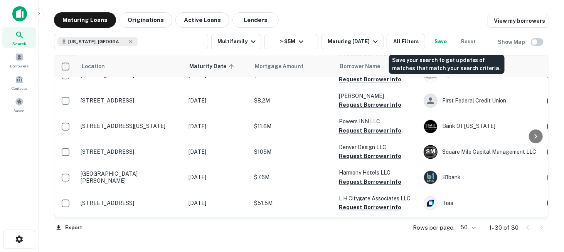
click at [449, 42] on button "Save" at bounding box center [440, 41] width 25 height 15
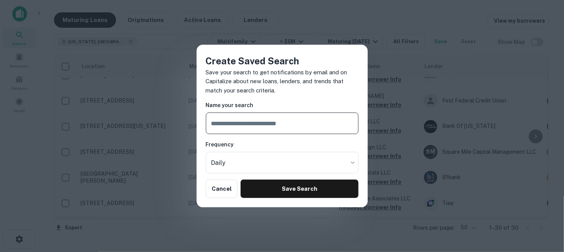
click at [263, 131] on input "text" at bounding box center [282, 124] width 153 height 22
type input "**********"
click at [252, 165] on body "Search Borrowers Contacts Saved Maturing Loans Originations Active Loans Lender…" at bounding box center [282, 126] width 564 height 252
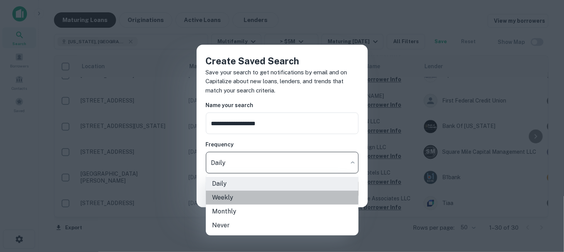
click at [242, 199] on li "Weekly" at bounding box center [282, 198] width 153 height 14
type input "******"
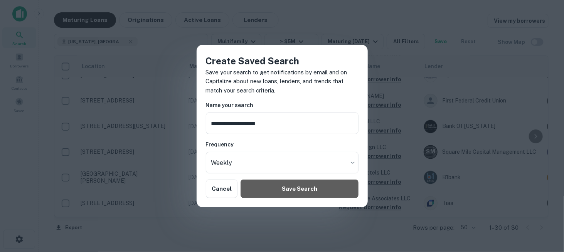
click at [302, 191] on button "Save Search" at bounding box center [300, 189] width 118 height 19
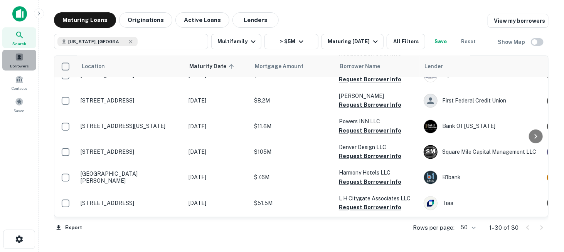
click at [20, 63] on span "Borrowers" at bounding box center [19, 66] width 19 height 6
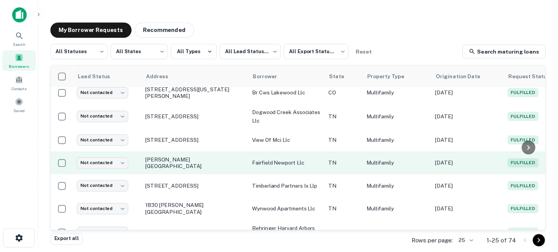
scroll to position [116, 0]
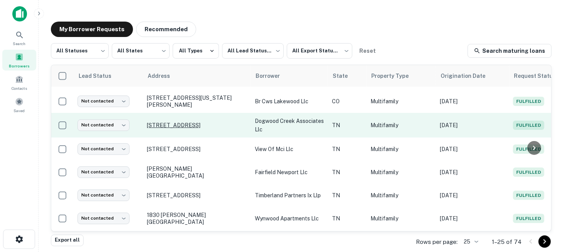
click at [179, 122] on p "[STREET_ADDRESS]" at bounding box center [197, 125] width 100 height 7
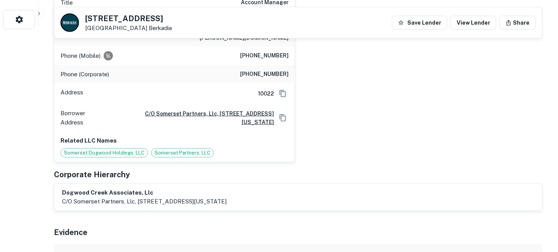
scroll to position [154, 0]
